Goal: Communication & Community: Share content

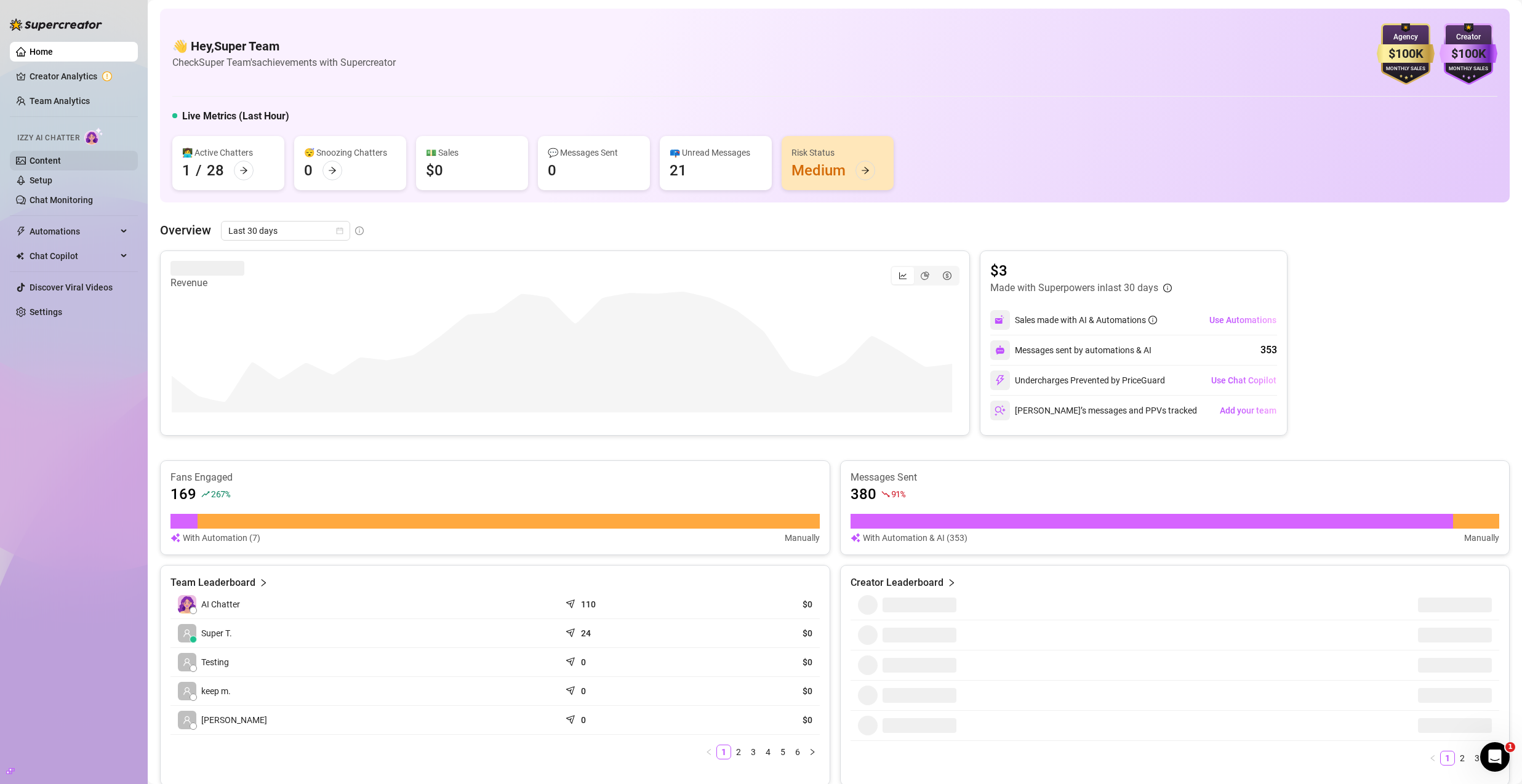
click at [61, 163] on link "Content" at bounding box center [45, 160] width 31 height 10
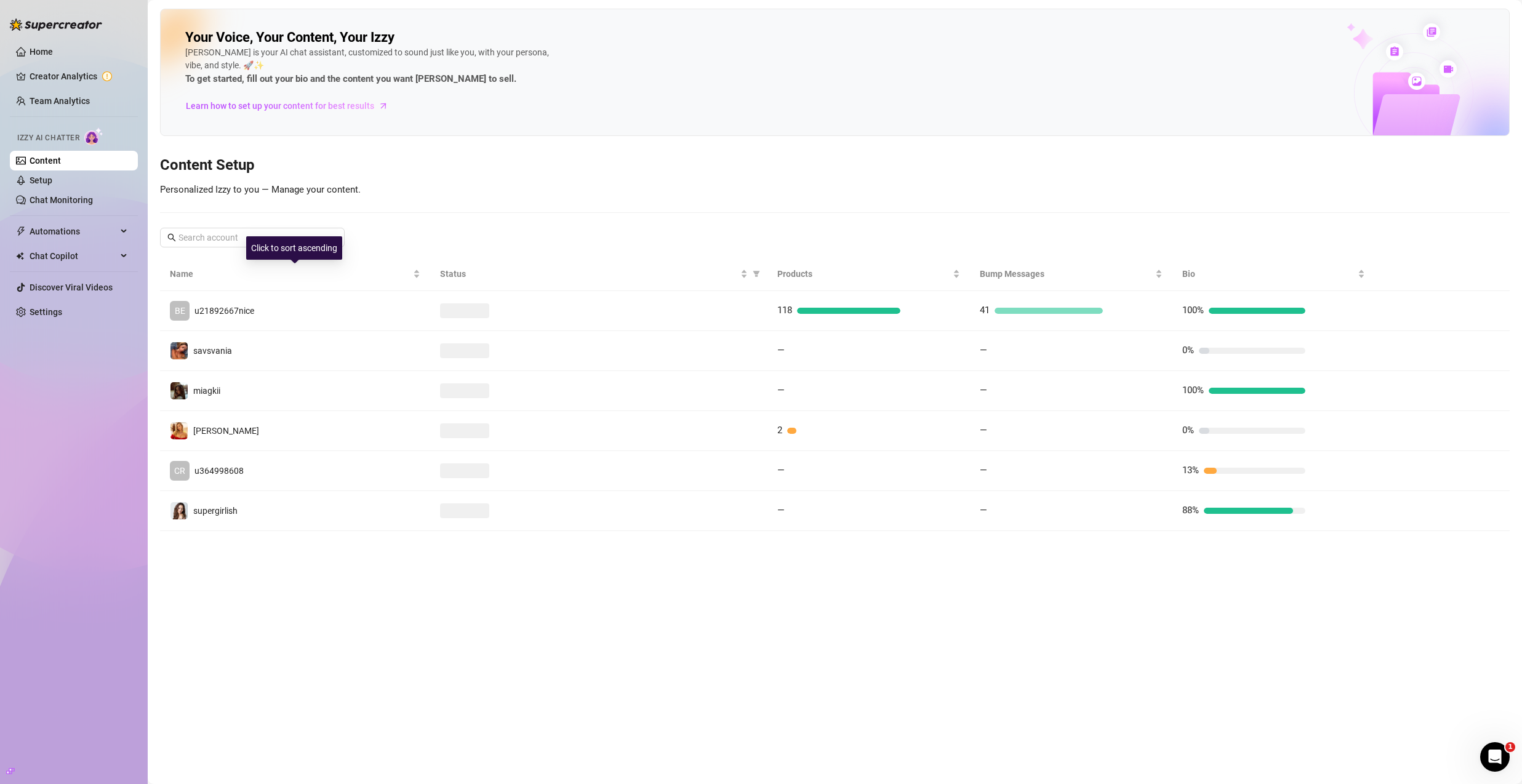
click at [251, 301] on div "BE u21892667nice" at bounding box center [212, 311] width 85 height 20
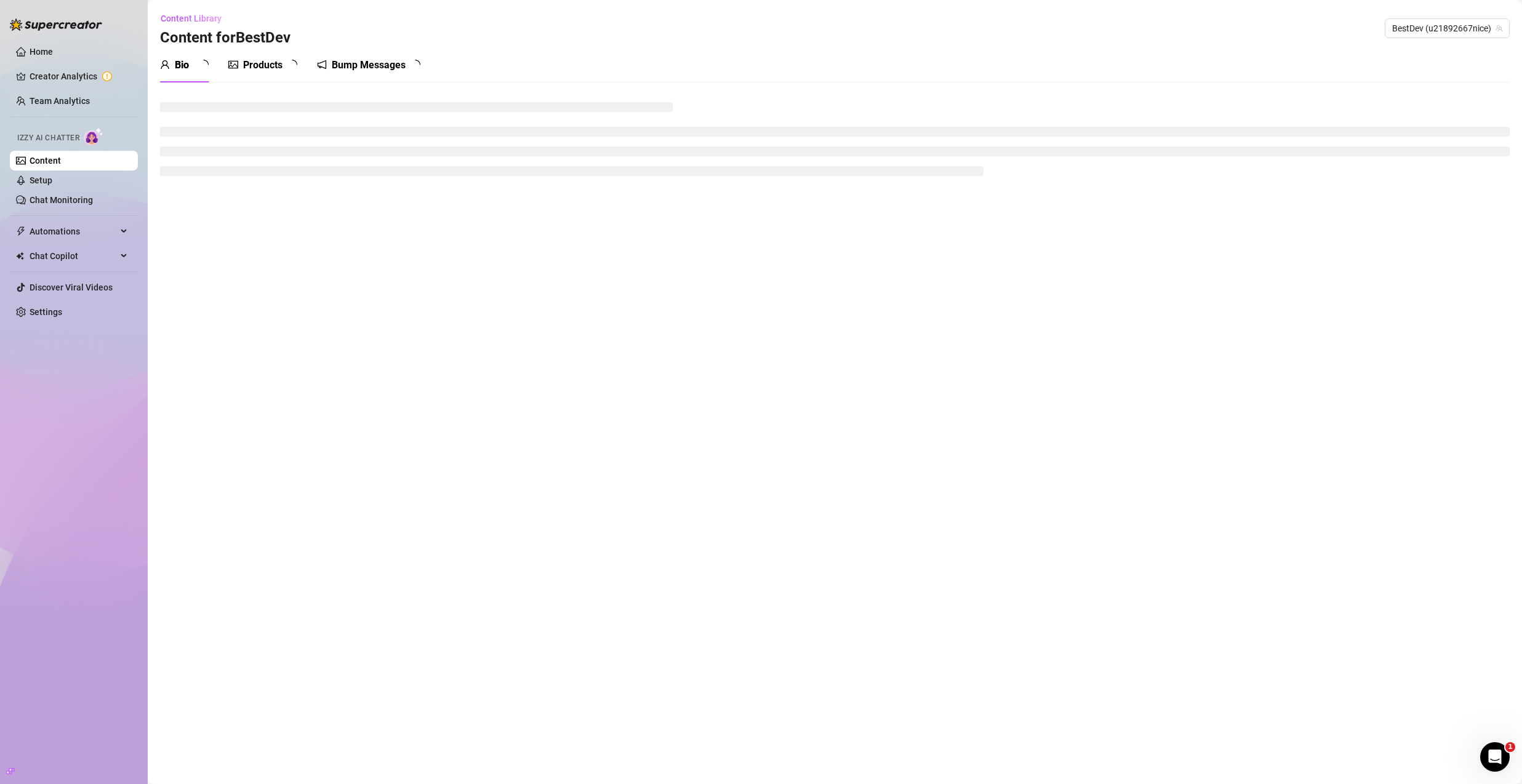
click at [269, 66] on div "Products" at bounding box center [262, 65] width 39 height 15
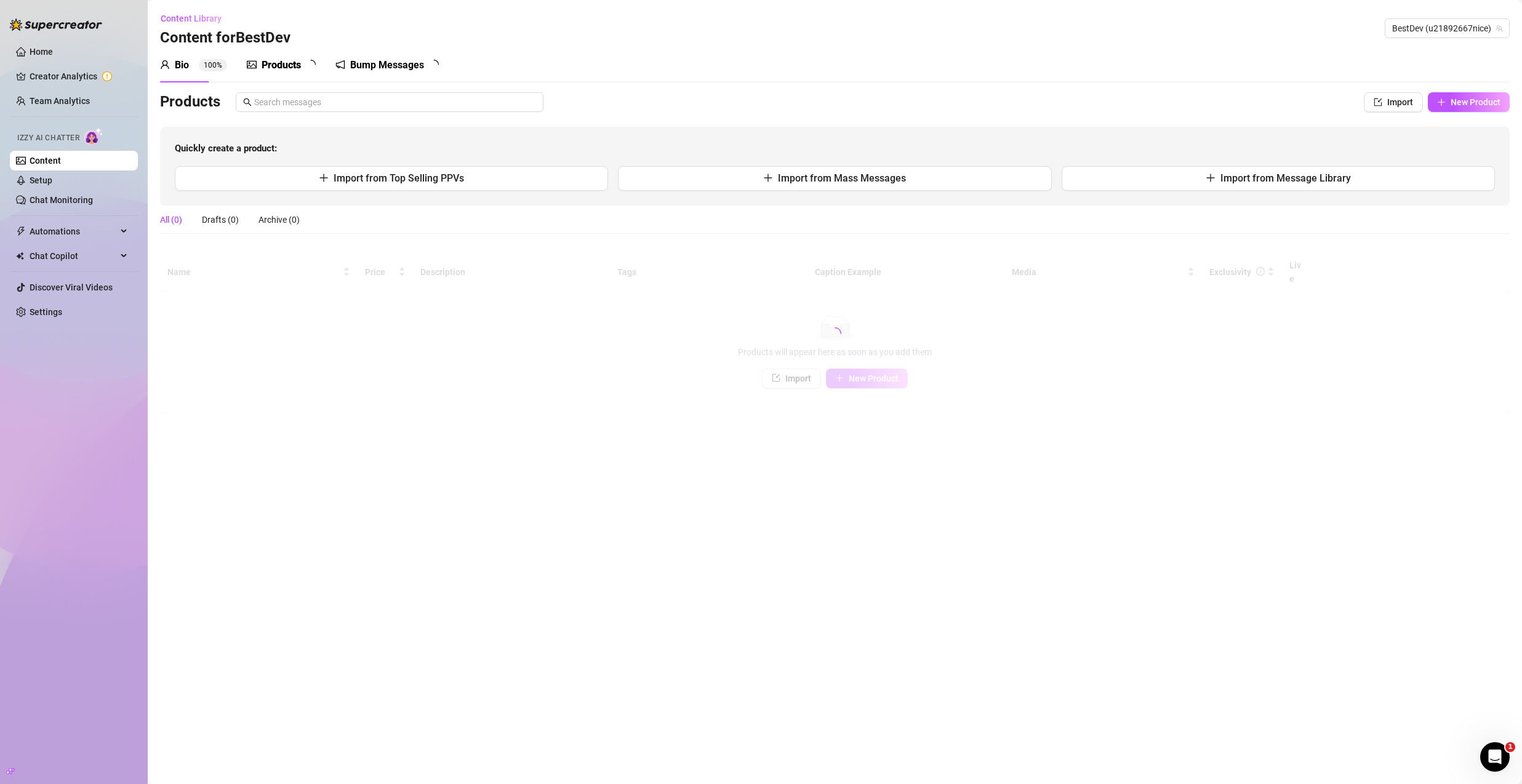
click at [269, 69] on div "Products" at bounding box center [281, 65] width 39 height 15
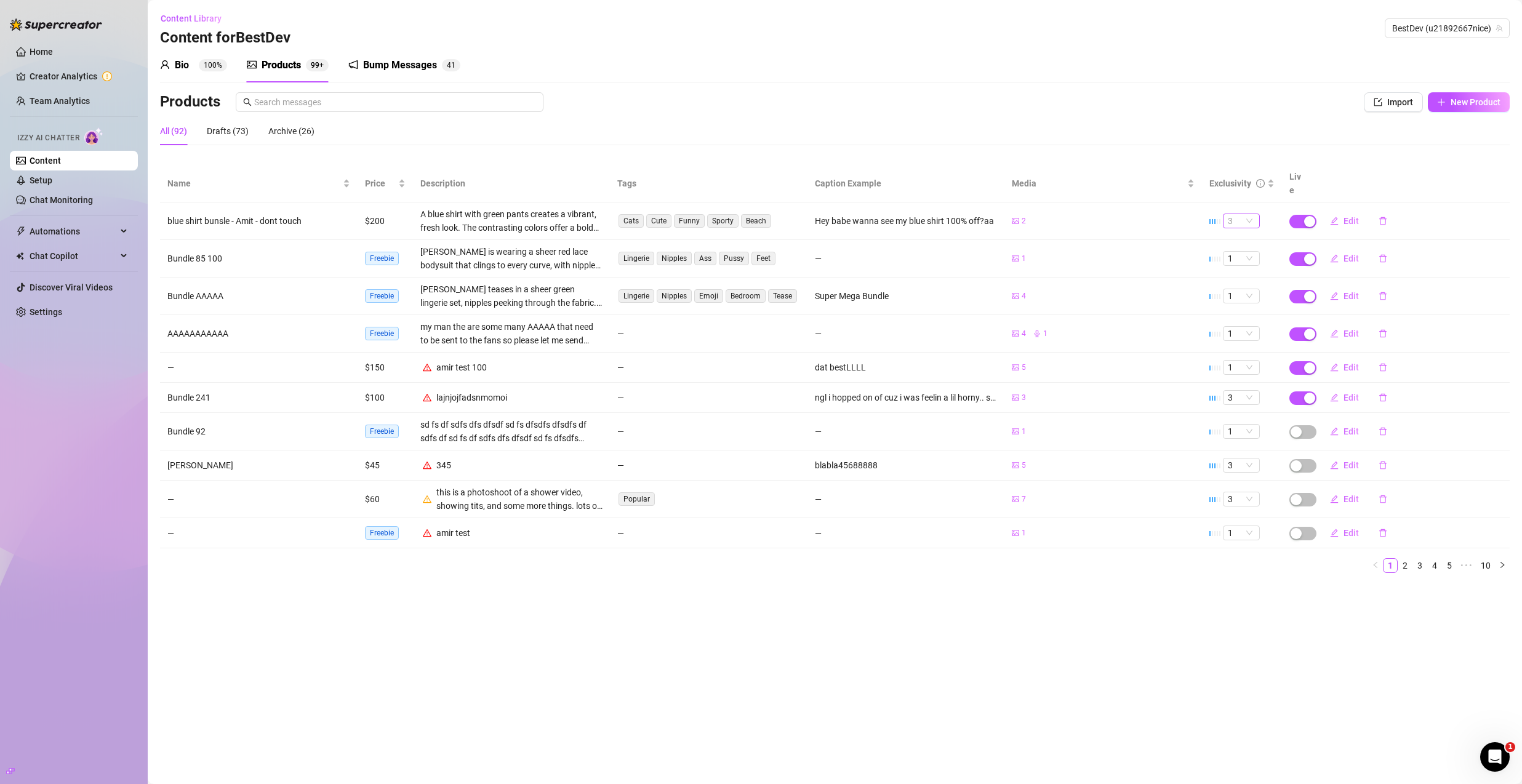
click at [1250, 214] on span "3" at bounding box center [1241, 220] width 27 height 13
click at [1247, 285] on div "4" at bounding box center [1241, 288] width 17 height 13
click at [1333, 217] on icon "edit" at bounding box center [1334, 220] width 8 height 8
type textarea "Hey babe wanna see my blue shirt 100% off?aa"
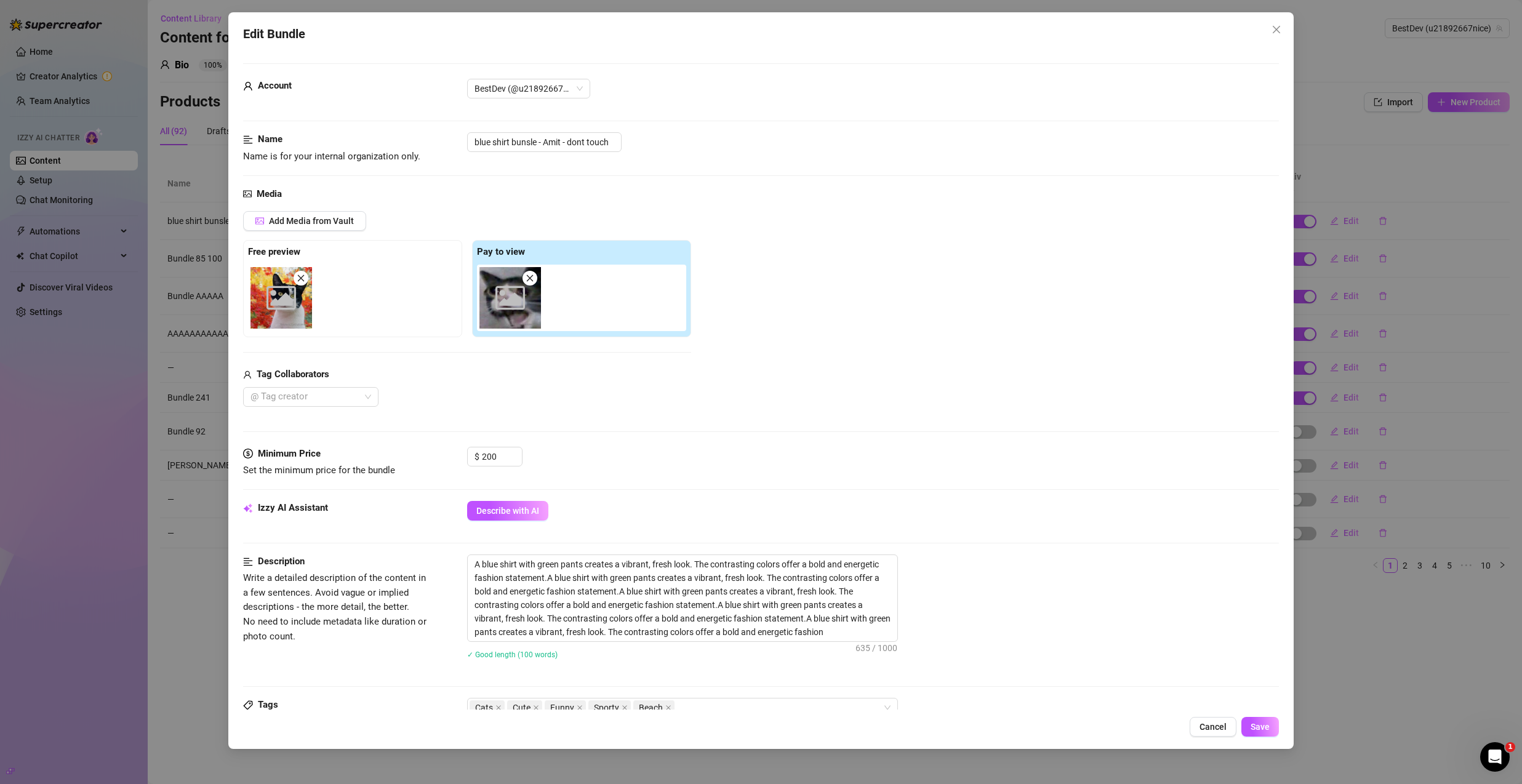
scroll to position [404, 0]
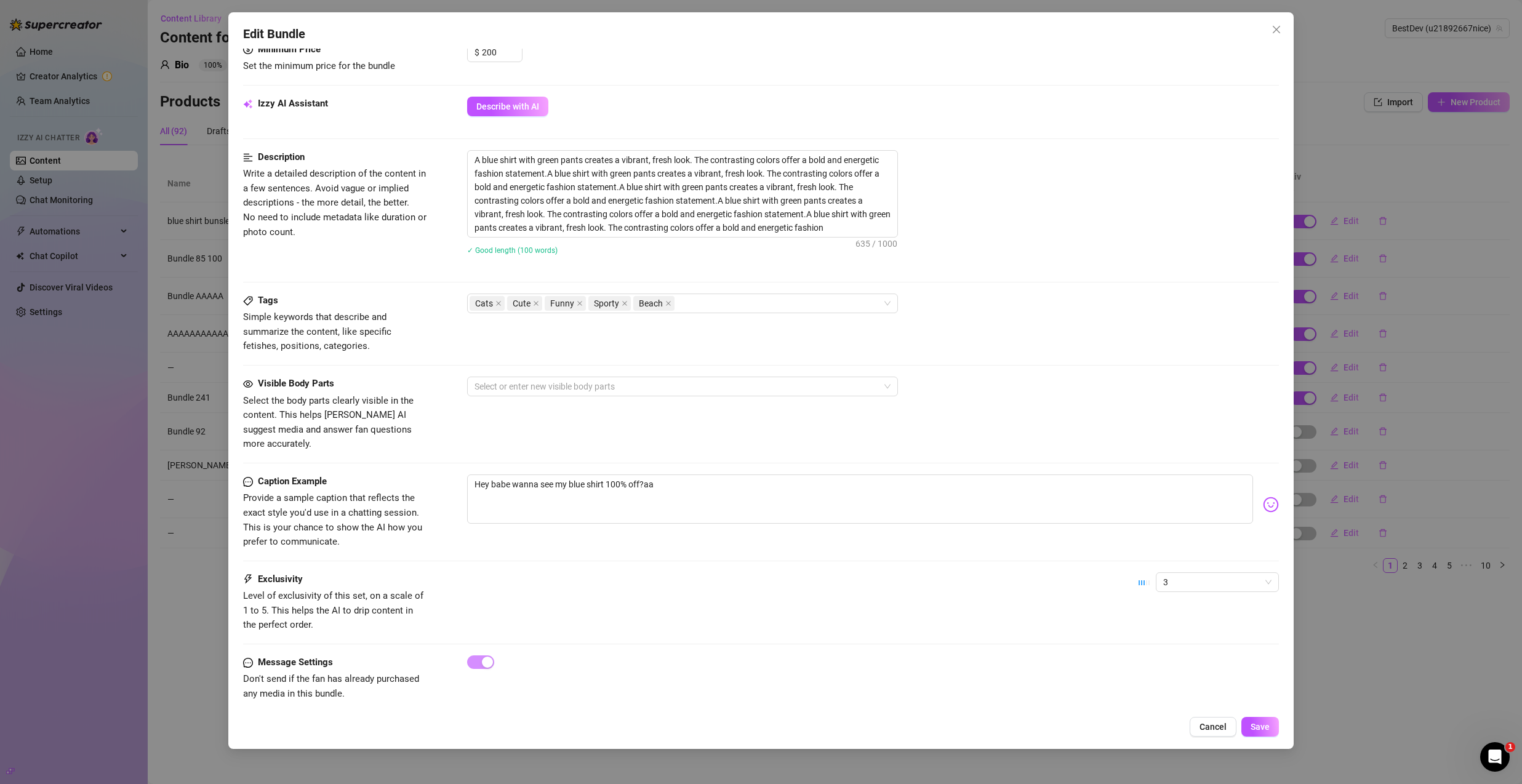
click at [1224, 719] on button "Cancel" at bounding box center [1214, 726] width 47 height 20
